Goal: Information Seeking & Learning: Find specific fact

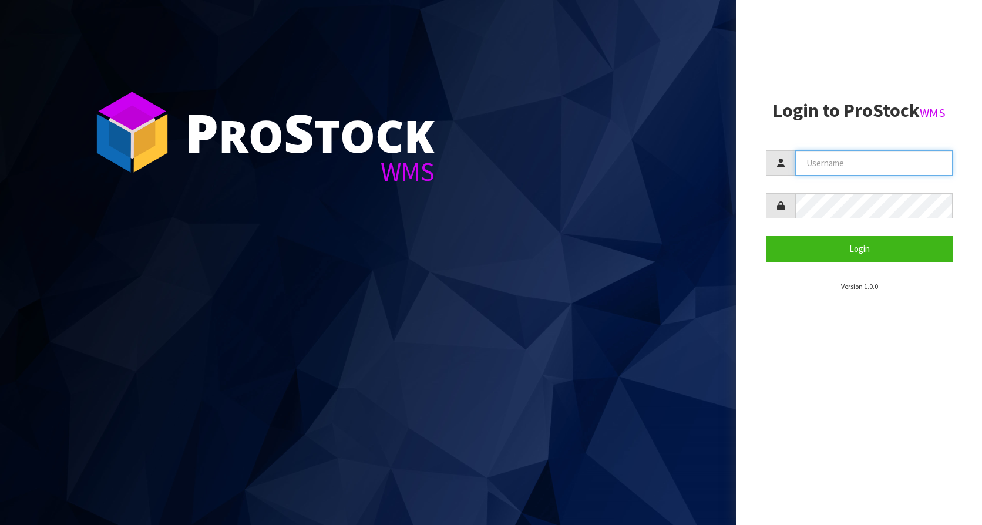
type input "KitchenAid"
click at [854, 234] on form "KitchenAid Login" at bounding box center [859, 205] width 187 height 111
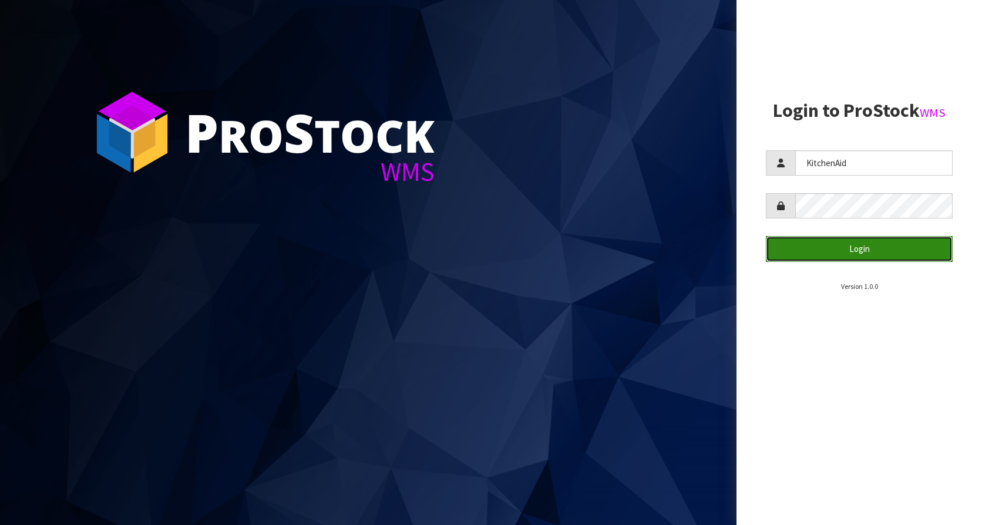
click at [853, 241] on button "Login" at bounding box center [859, 248] width 187 height 25
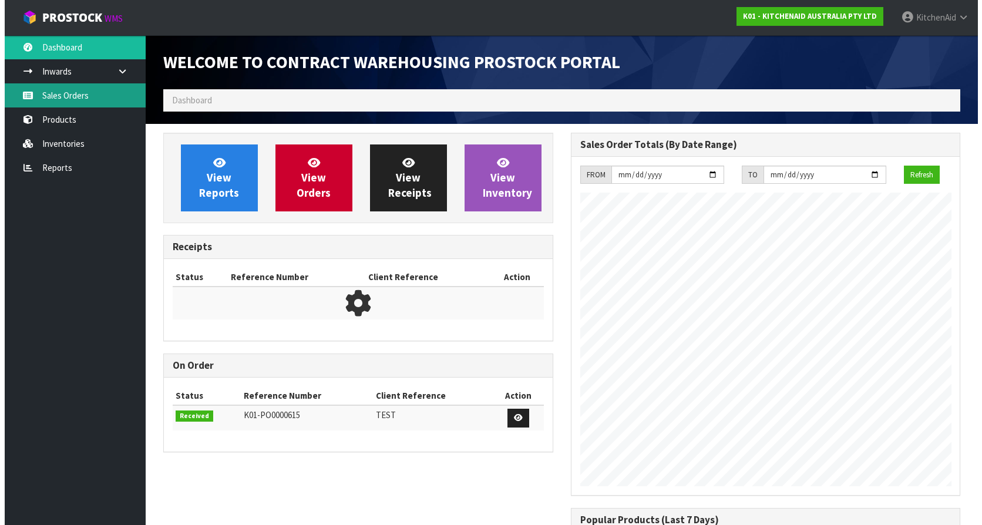
scroll to position [651, 407]
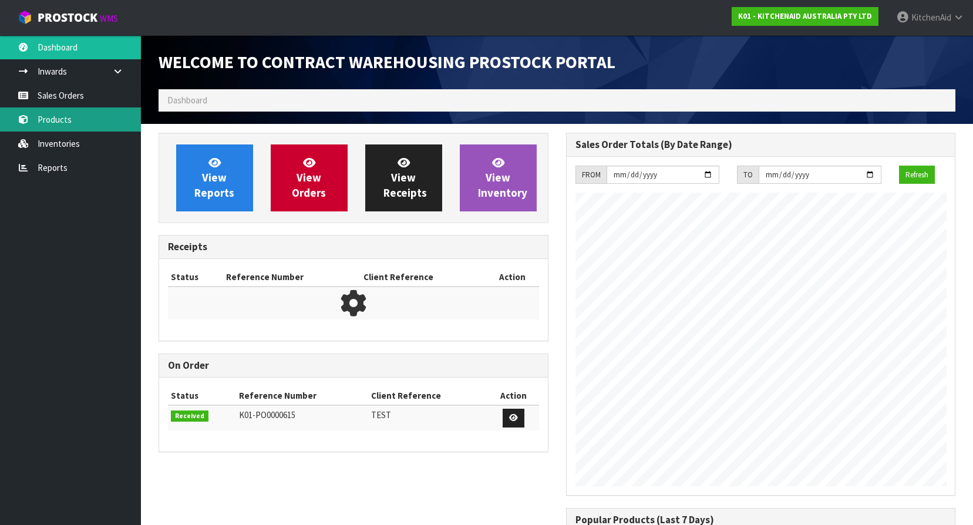
click at [33, 112] on link "Products" at bounding box center [70, 119] width 141 height 24
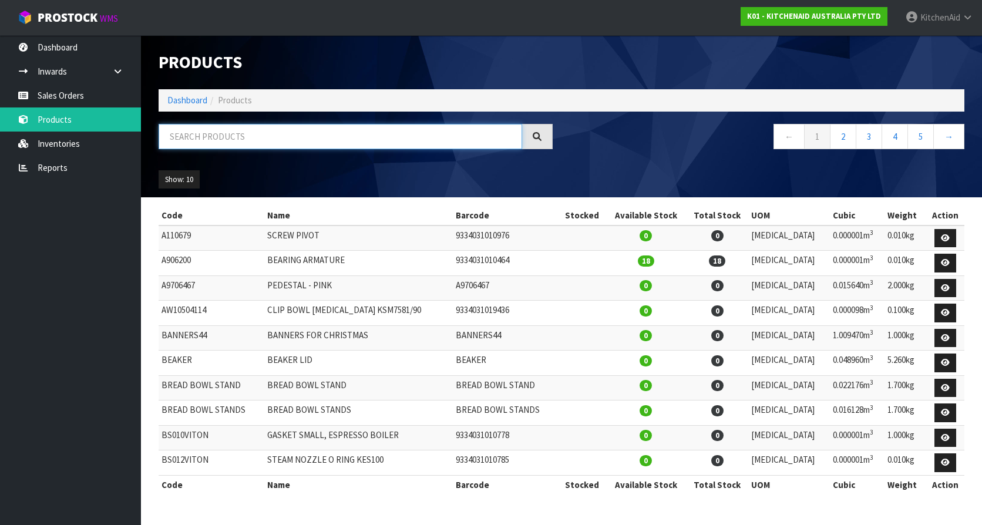
click at [254, 141] on input "text" at bounding box center [340, 136] width 363 height 25
paste input "WPW10600940"
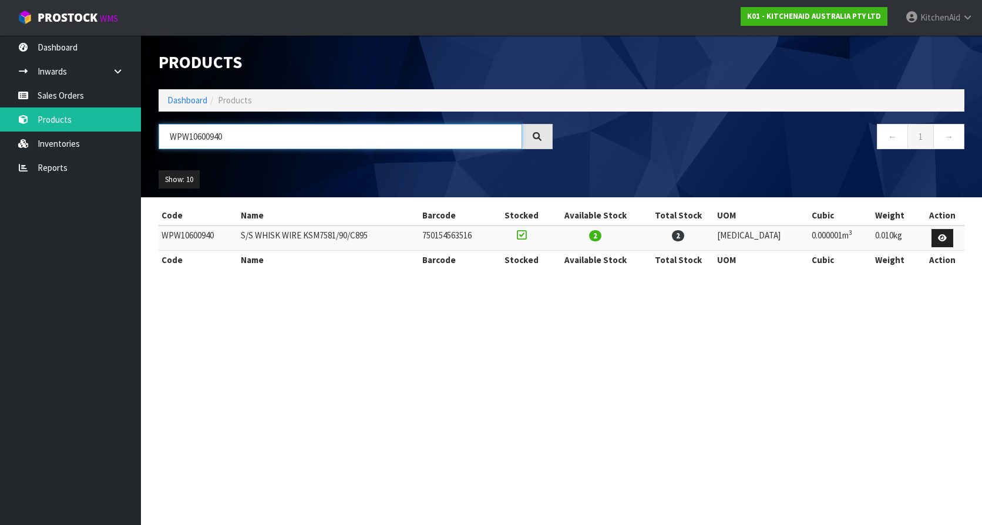
type input "WPW10600940"
click at [539, 130] on div at bounding box center [537, 136] width 31 height 25
click at [538, 137] on icon at bounding box center [536, 136] width 9 height 9
click at [470, 140] on input "WPW10600940" at bounding box center [340, 136] width 363 height 25
click at [463, 137] on input "WPW10600940" at bounding box center [340, 136] width 363 height 25
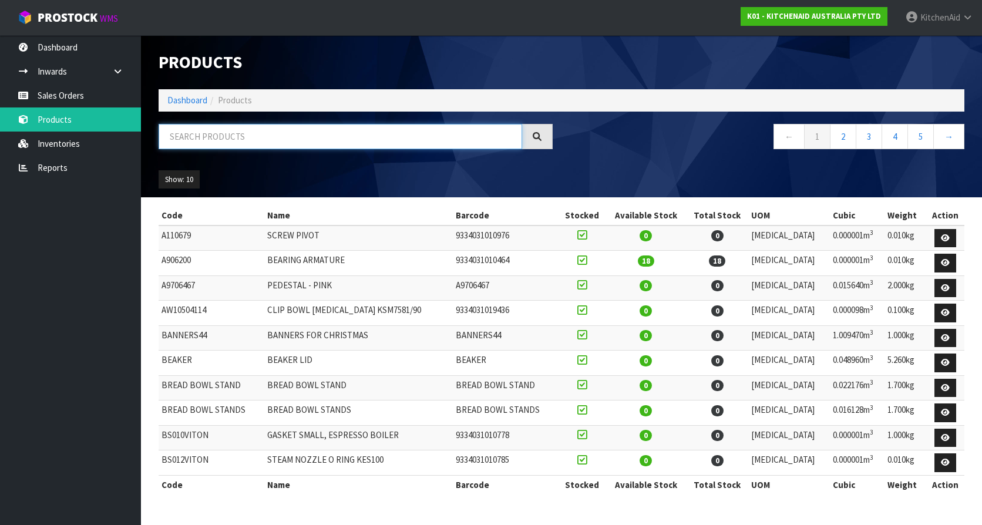
click at [301, 141] on input "text" at bounding box center [340, 136] width 363 height 25
paste input "WPW10600940"
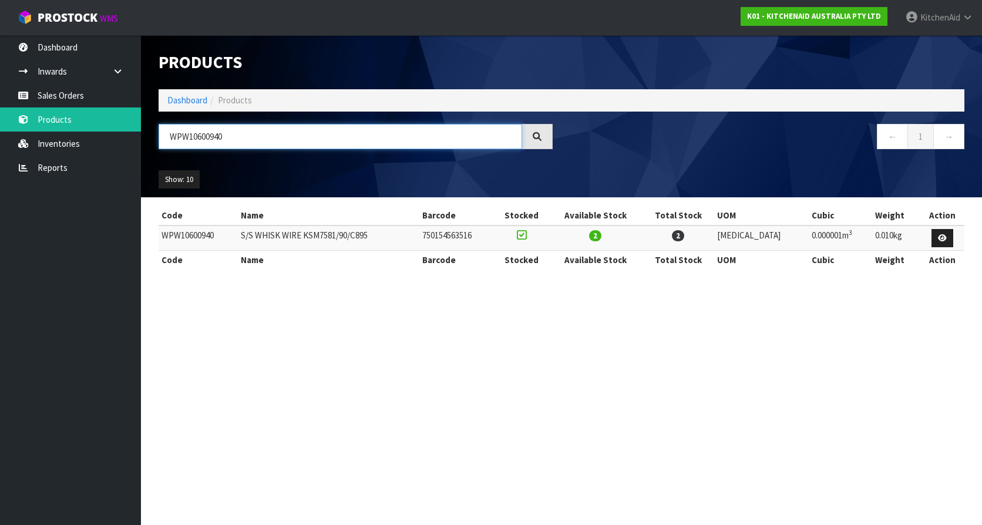
type input "WPW10600940"
drag, startPoint x: 227, startPoint y: 133, endPoint x: 70, endPoint y: 131, distance: 156.2
click at [71, 131] on body "Toggle navigation ProStock WMS K01 - KITCHENAID AUSTRALIA PTY LTD KitchenAid Lo…" at bounding box center [491, 262] width 982 height 525
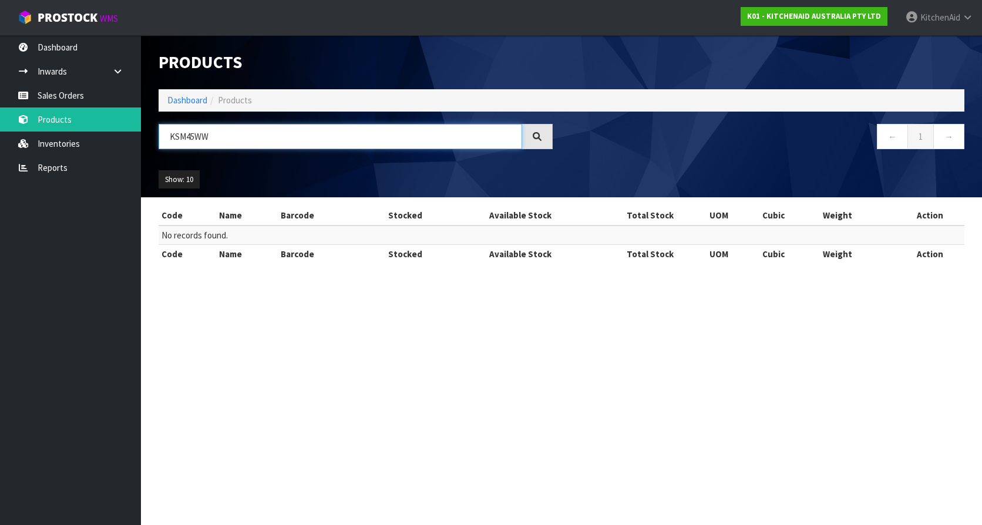
click at [182, 137] on input "KSM45WW" at bounding box center [340, 136] width 363 height 25
click at [184, 132] on input "KS45WW" at bounding box center [340, 136] width 363 height 25
click at [225, 142] on input "K45WW" at bounding box center [340, 136] width 363 height 25
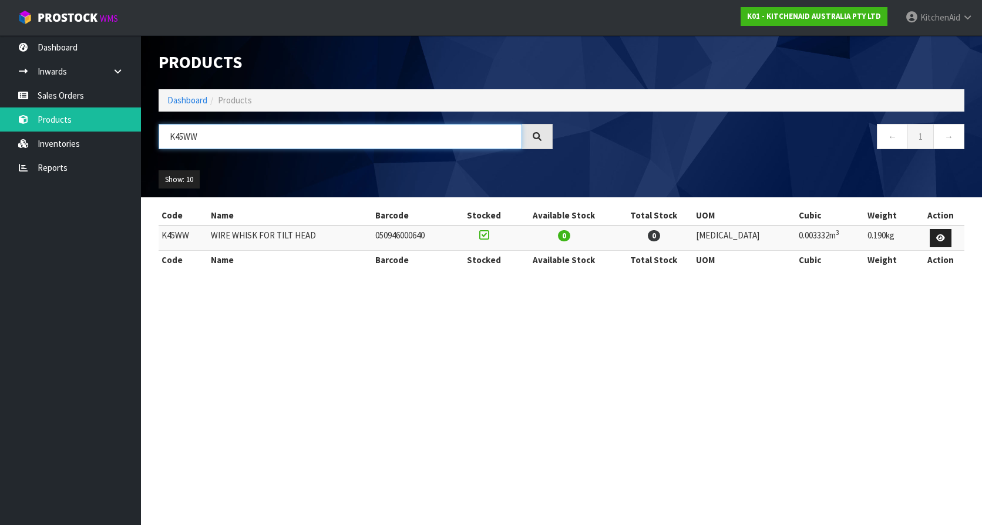
drag, startPoint x: 225, startPoint y: 140, endPoint x: 143, endPoint y: 145, distance: 82.4
click at [128, 145] on body "Toggle navigation ProStock WMS K01 - KITCHENAID AUSTRALIA PTY LTD KitchenAid Lo…" at bounding box center [491, 262] width 982 height 525
click at [233, 137] on input "K45WW" at bounding box center [340, 136] width 363 height 25
type input "K45WW"
click at [112, 67] on link at bounding box center [122, 71] width 38 height 24
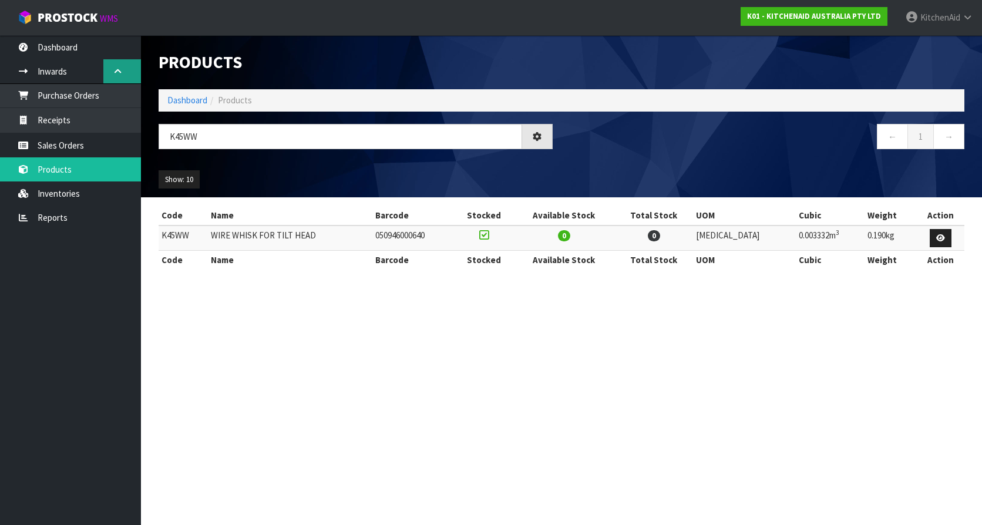
click at [112, 68] on link at bounding box center [122, 71] width 38 height 24
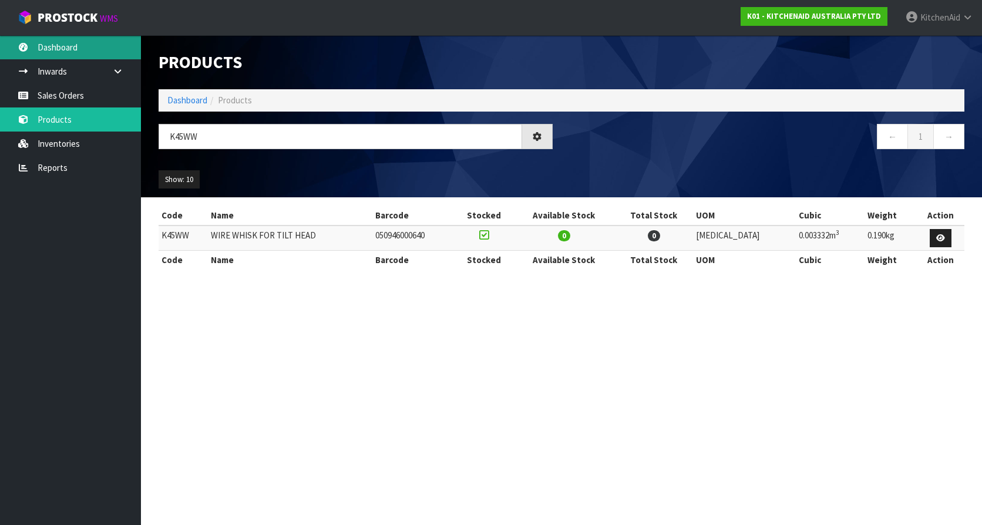
click at [71, 49] on link "Dashboard" at bounding box center [70, 47] width 141 height 24
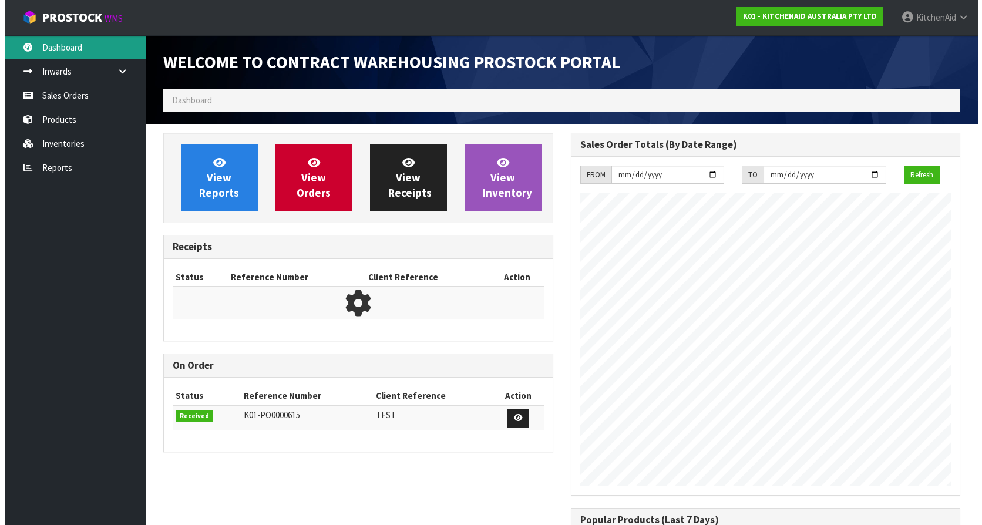
scroll to position [651, 407]
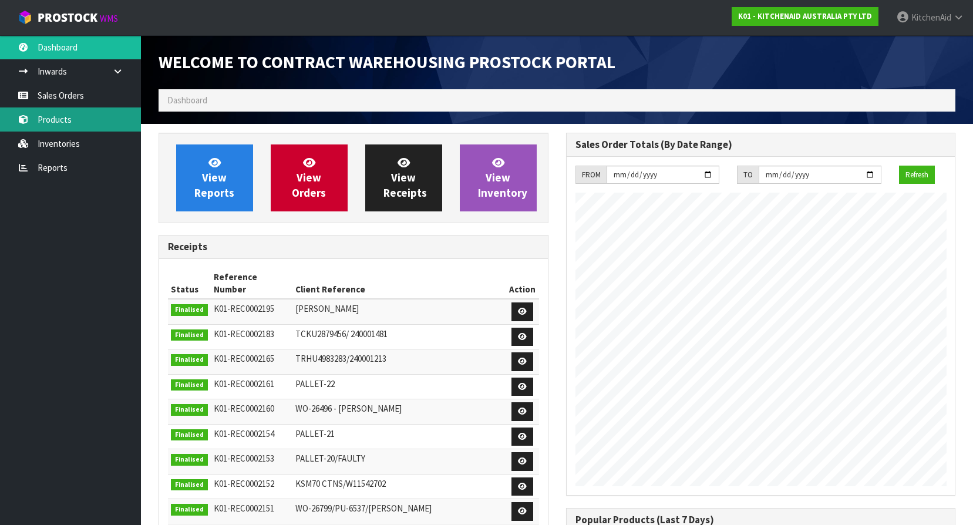
click at [45, 117] on link "Products" at bounding box center [70, 119] width 141 height 24
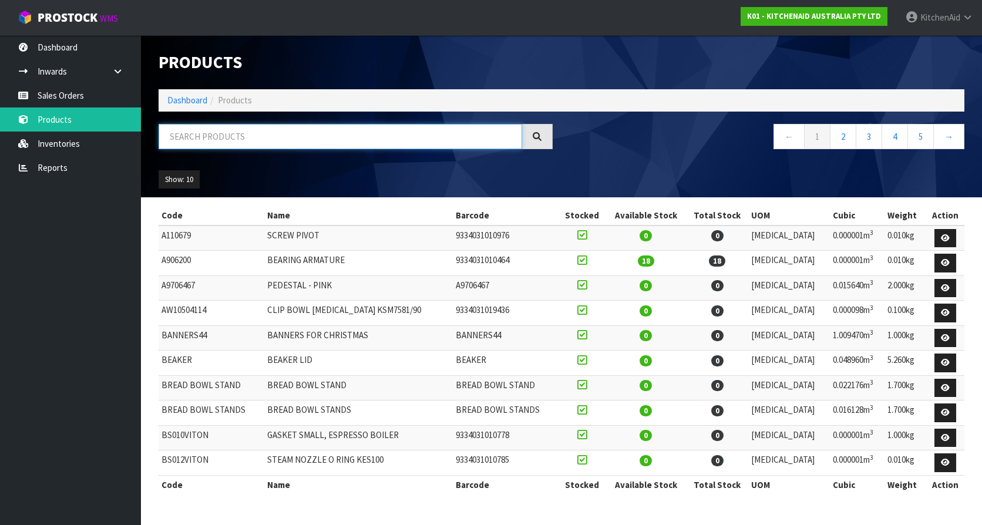
click at [221, 146] on input "text" at bounding box center [340, 136] width 363 height 25
paste input "K45WW"
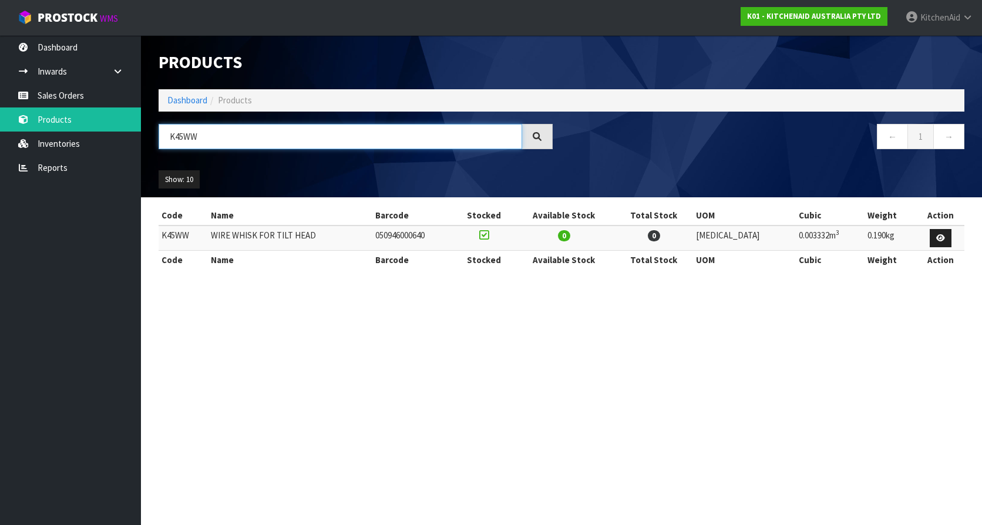
type input "K45WW"
